Goal: Information Seeking & Learning: Learn about a topic

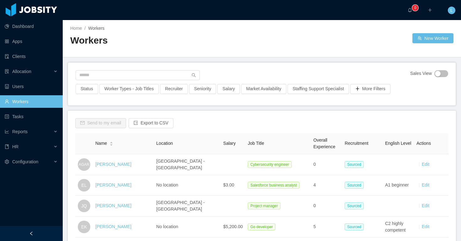
click at [122, 66] on div "Sales View Status Worker Types - Job Titles Recruiter Seniority Salary Market A…" at bounding box center [262, 84] width 388 height 43
click at [113, 77] on input "text" at bounding box center [138, 75] width 124 height 10
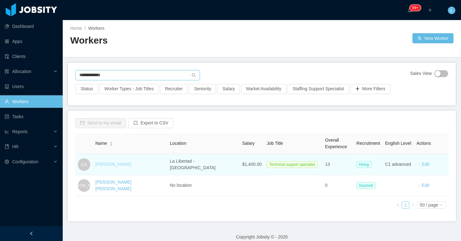
type input "**********"
click at [112, 165] on link "Carlos Alfaro" at bounding box center [113, 164] width 36 height 5
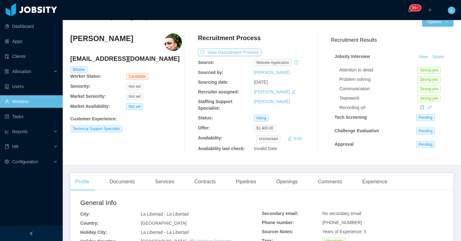
scroll to position [59, 0]
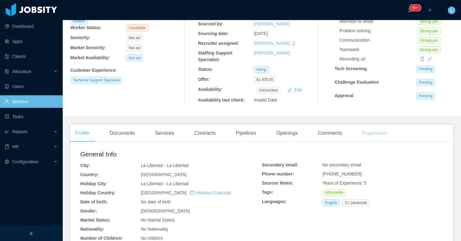
click at [373, 138] on div "Experience" at bounding box center [374, 134] width 35 height 18
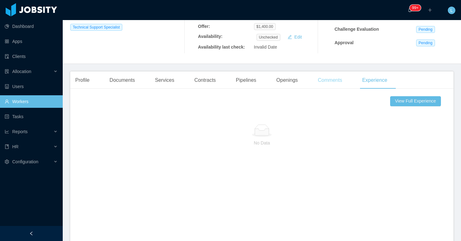
scroll to position [79, 0]
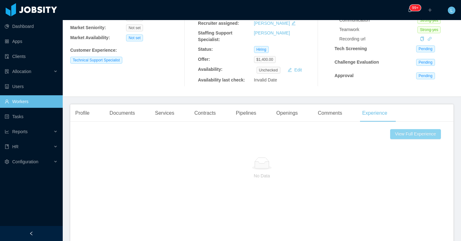
click at [412, 136] on button "View Full Experience" at bounding box center [415, 134] width 51 height 10
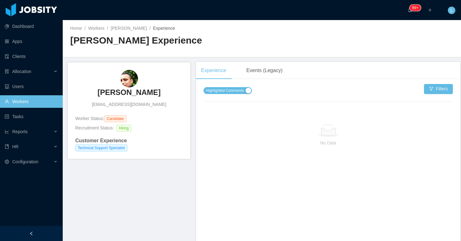
click at [222, 86] on div "Highlighted Comments Filters" at bounding box center [329, 96] width 250 height 25
click at [221, 89] on span "Highlighted Comments" at bounding box center [225, 91] width 38 height 6
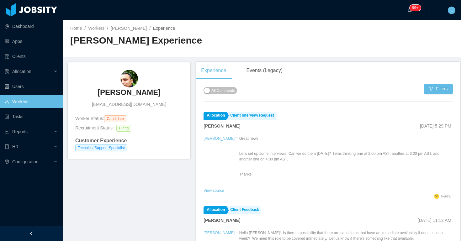
click at [130, 24] on div "Home / Workers / Carlos Alfaro / Experience / Carlos Alfaro Experience" at bounding box center [262, 38] width 399 height 37
click at [128, 27] on link "Carlos Alfaro" at bounding box center [129, 28] width 36 height 5
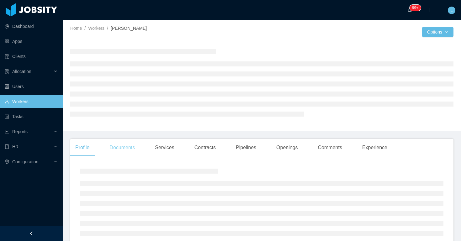
click at [123, 147] on div "Documents" at bounding box center [122, 148] width 35 height 18
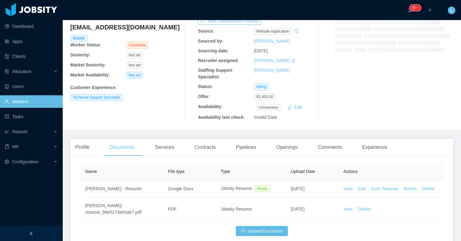
scroll to position [50, 0]
